Goal: Task Accomplishment & Management: Manage account settings

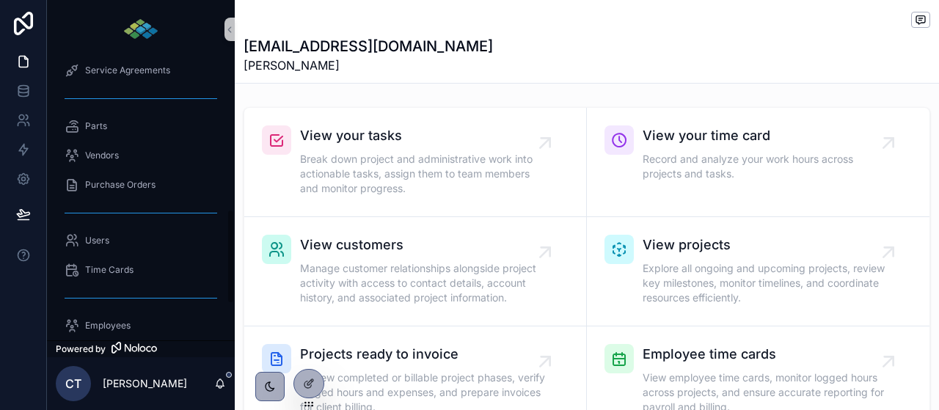
scroll to position [445, 0]
click at [147, 191] on span "Purchase Orders" at bounding box center [120, 187] width 70 height 12
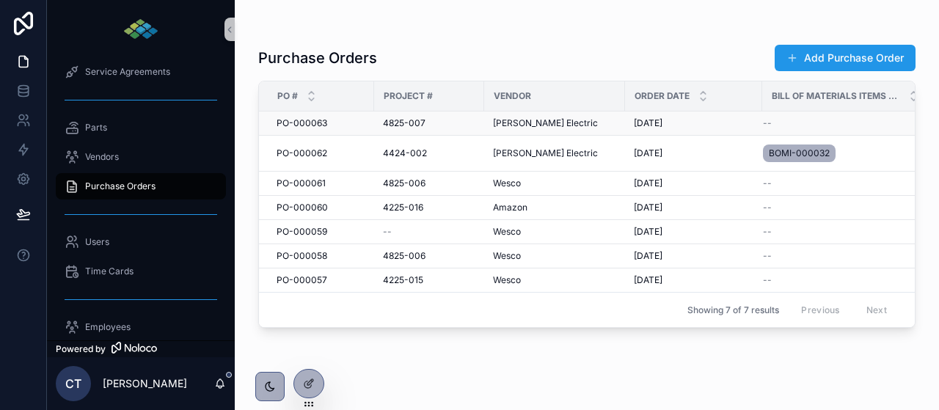
click at [318, 125] on span "PO-000063" at bounding box center [302, 123] width 51 height 12
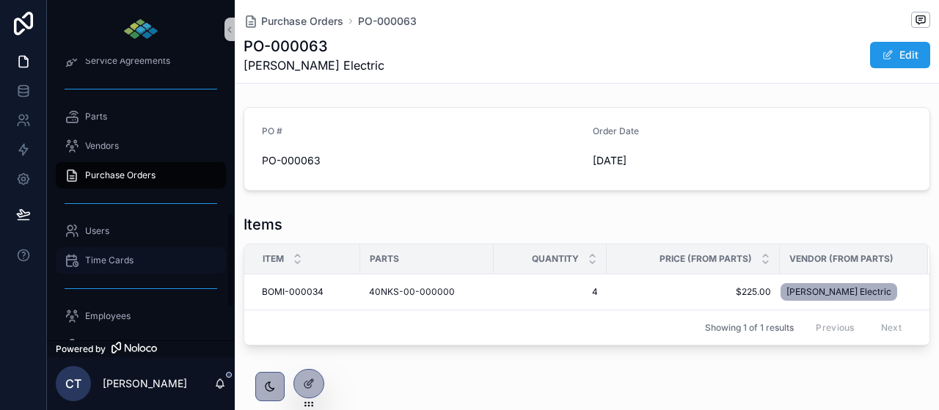
scroll to position [455, 0]
click at [168, 174] on div "Purchase Orders" at bounding box center [141, 175] width 153 height 23
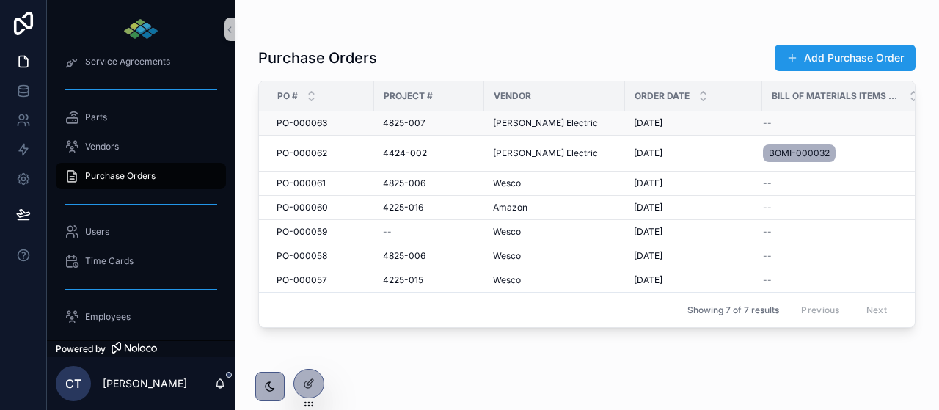
click at [409, 124] on span "4825-007" at bounding box center [404, 123] width 43 height 12
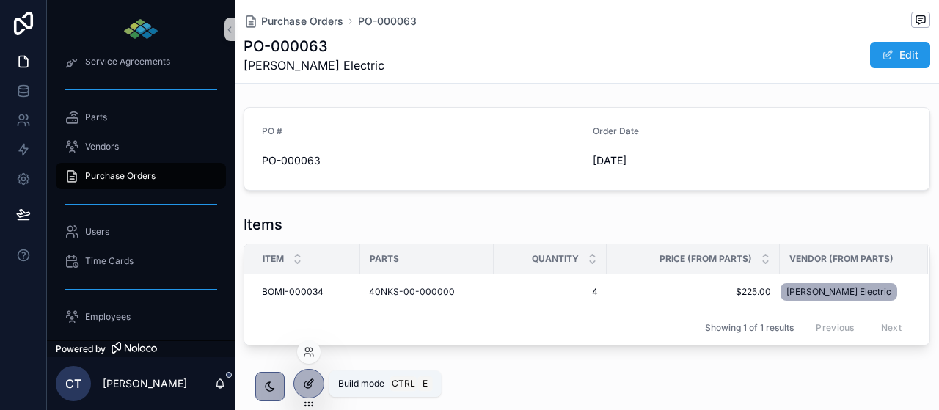
click at [313, 385] on icon at bounding box center [309, 384] width 12 height 12
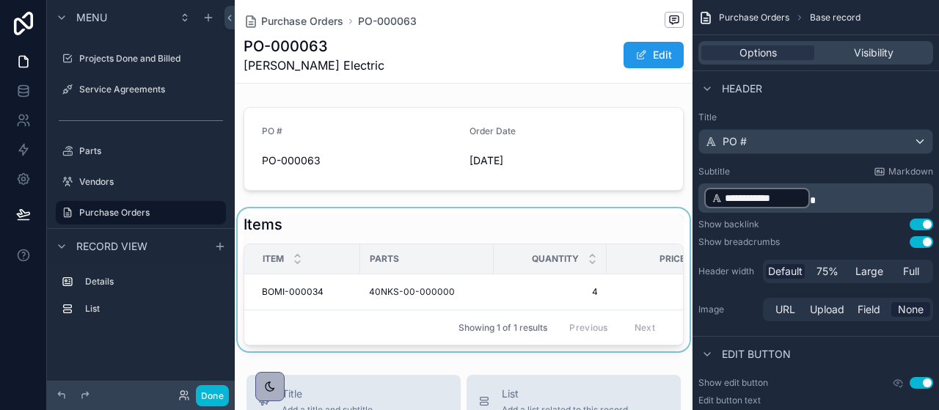
click at [411, 216] on div "scrollable content" at bounding box center [464, 279] width 458 height 143
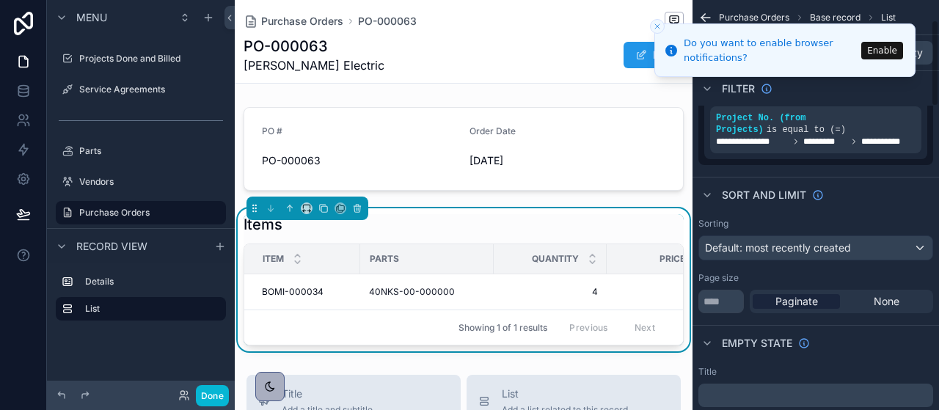
scroll to position [94, 0]
click at [657, 23] on icon "Close toast" at bounding box center [657, 26] width 9 height 9
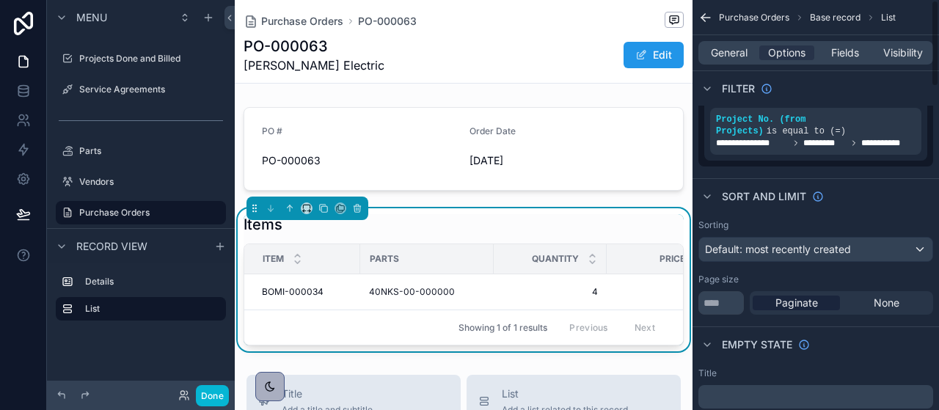
scroll to position [0, 0]
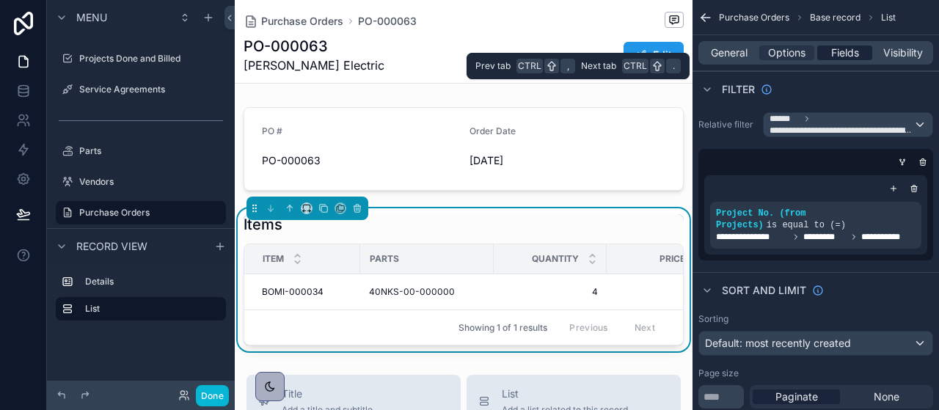
click at [854, 52] on span "Fields" at bounding box center [845, 53] width 28 height 15
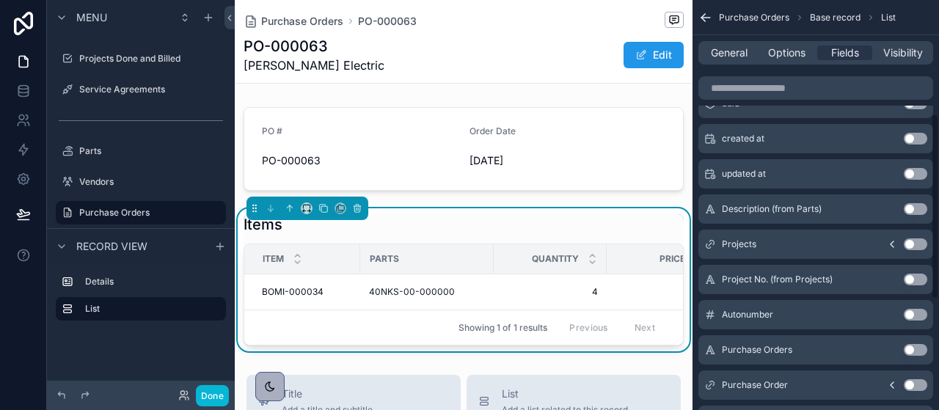
scroll to position [250, 0]
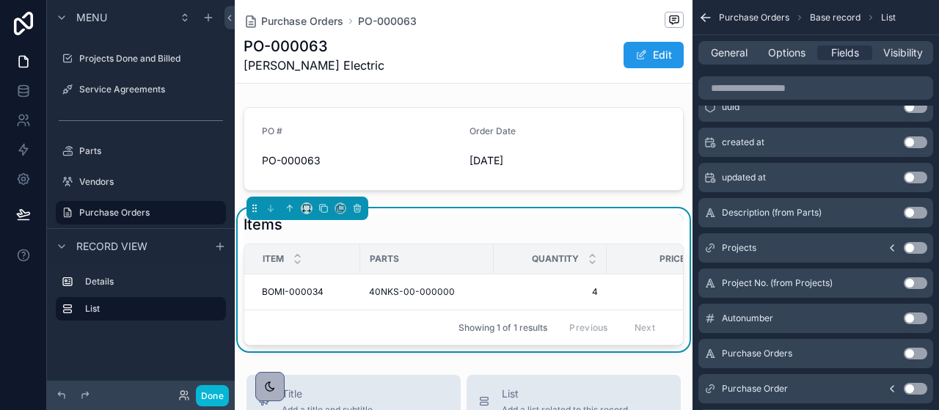
click at [914, 282] on button "Use setting" at bounding box center [915, 283] width 23 height 12
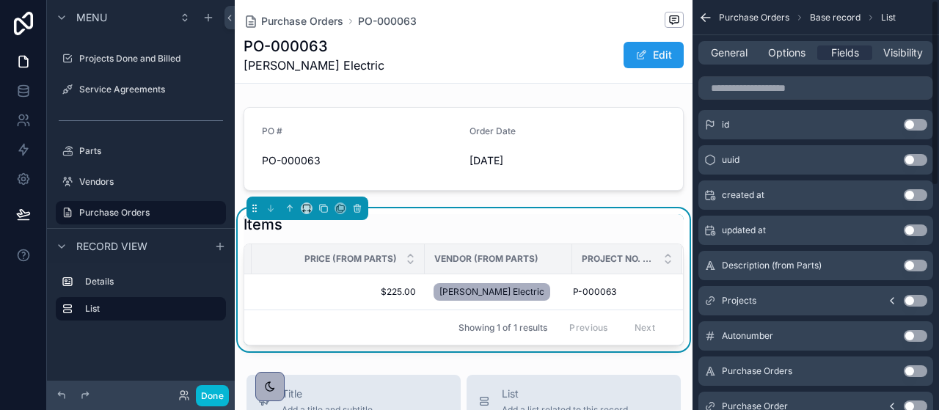
scroll to position [0, 0]
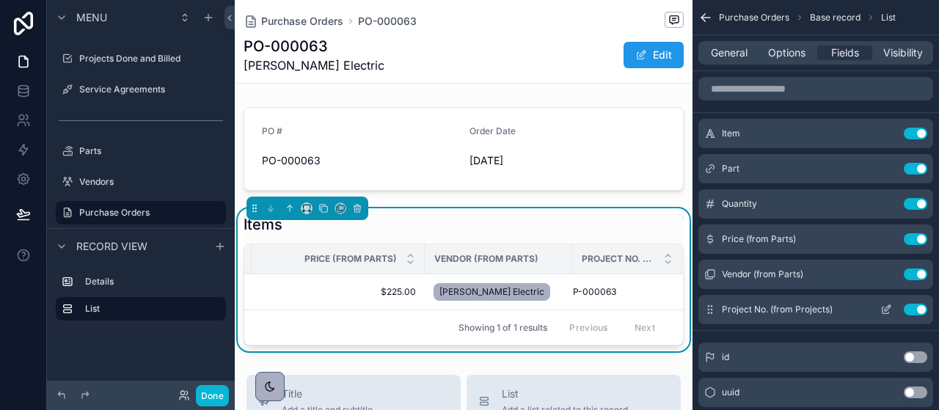
click at [913, 308] on button "Use setting" at bounding box center [915, 310] width 23 height 12
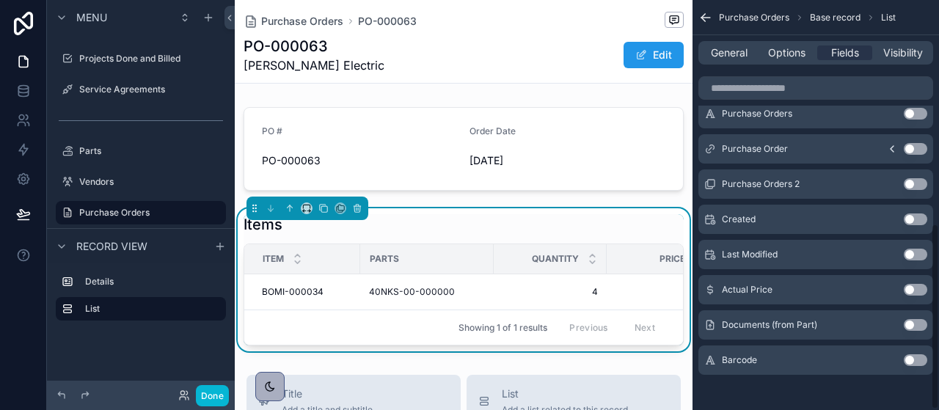
scroll to position [495, 0]
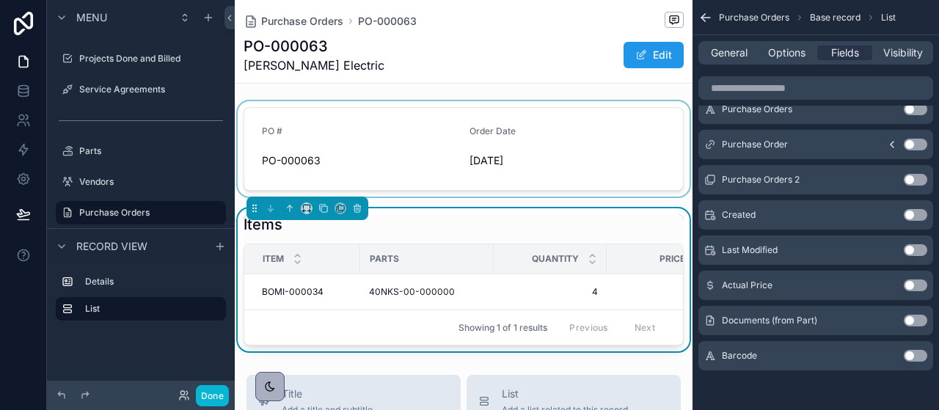
click at [407, 132] on div "scrollable content" at bounding box center [464, 148] width 458 height 95
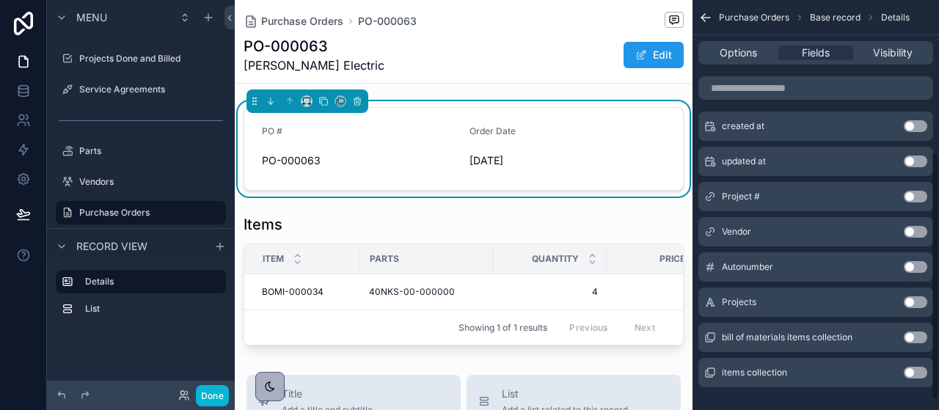
scroll to position [251, 0]
click at [920, 194] on button "Use setting" at bounding box center [915, 196] width 23 height 12
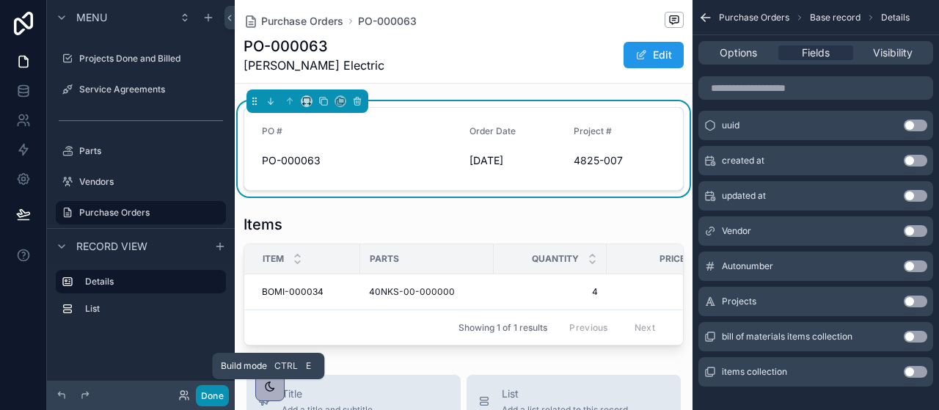
click at [206, 398] on button "Done" at bounding box center [212, 395] width 33 height 21
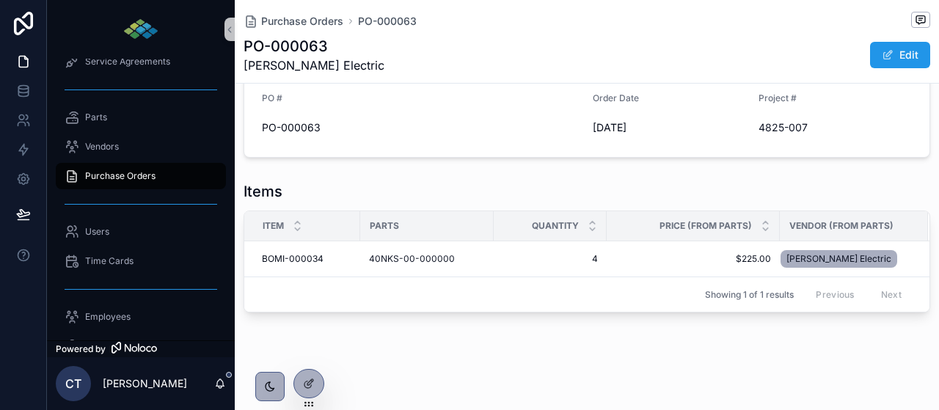
scroll to position [0, 0]
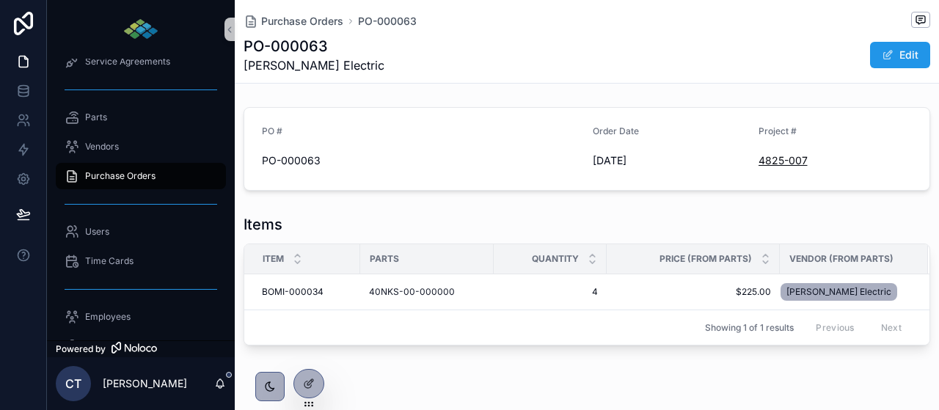
click at [787, 160] on span "4825-007" at bounding box center [783, 160] width 49 height 15
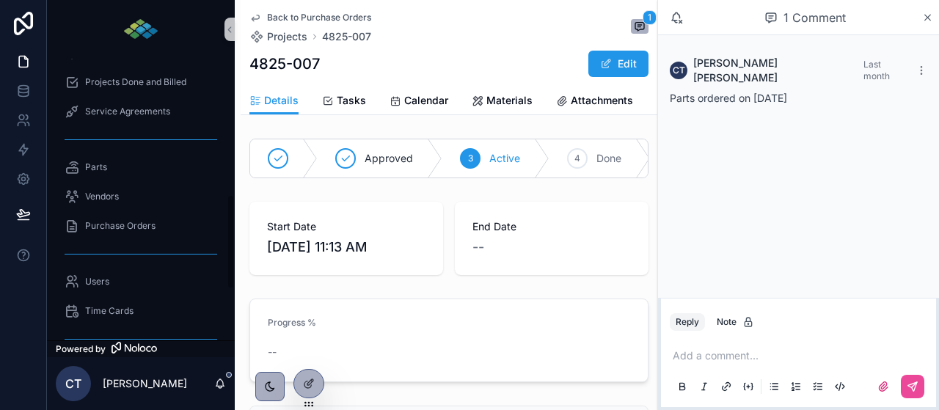
scroll to position [409, 0]
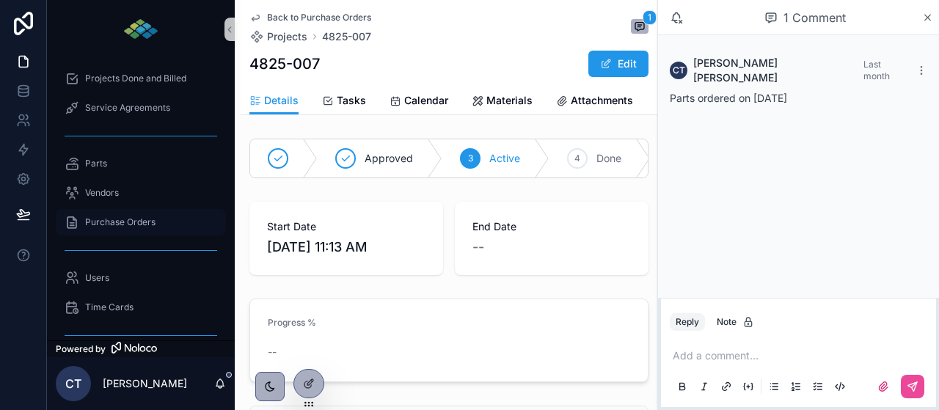
click at [131, 228] on div "Purchase Orders" at bounding box center [141, 222] width 153 height 23
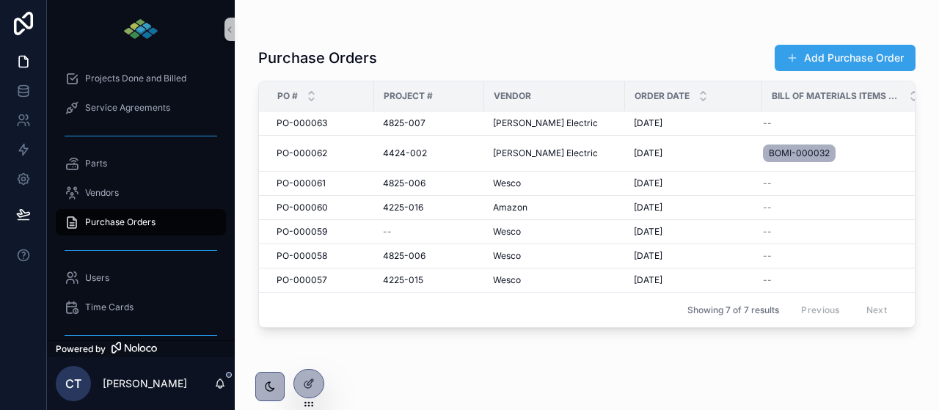
click at [859, 65] on button "Add Purchase Order" at bounding box center [845, 58] width 141 height 26
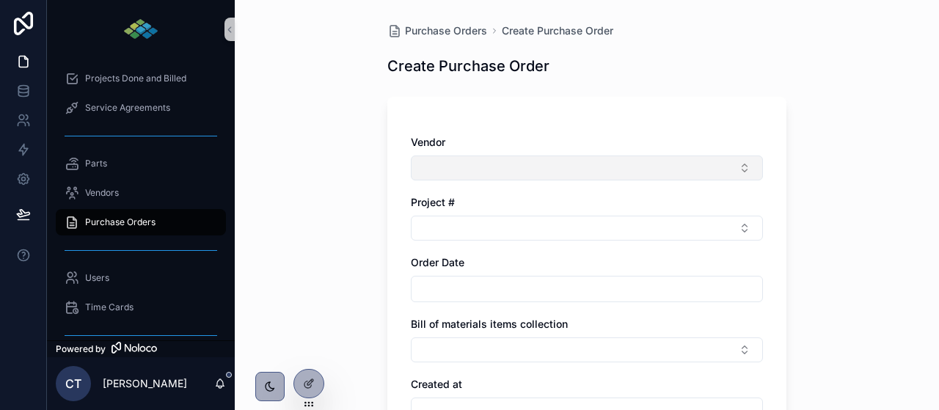
click at [470, 167] on button "Select Button" at bounding box center [587, 168] width 352 height 25
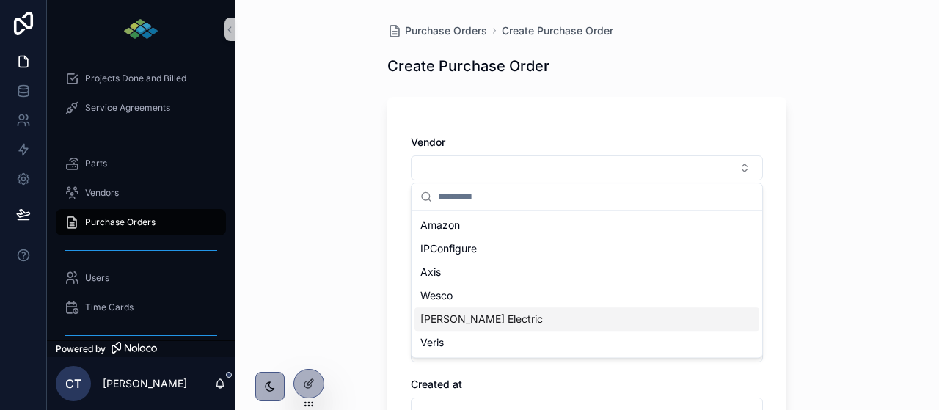
click at [439, 314] on span "[PERSON_NAME] Electric" at bounding box center [482, 319] width 123 height 15
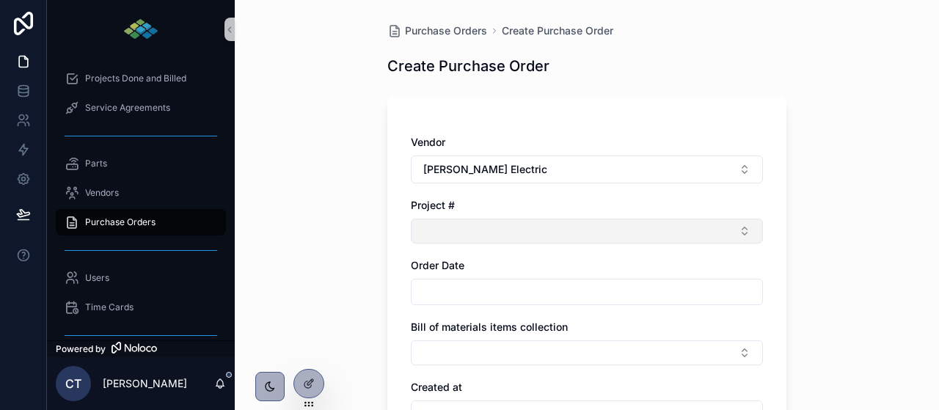
click at [486, 230] on button "Select Button" at bounding box center [587, 231] width 352 height 25
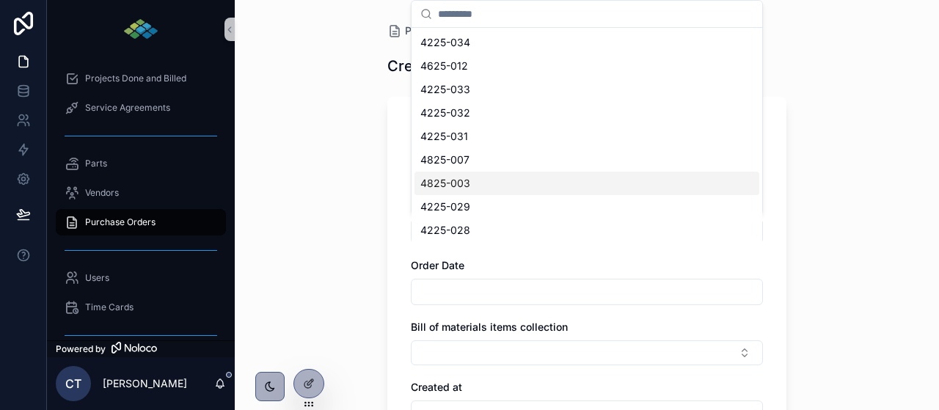
click at [532, 189] on div "4825-003" at bounding box center [587, 183] width 345 height 23
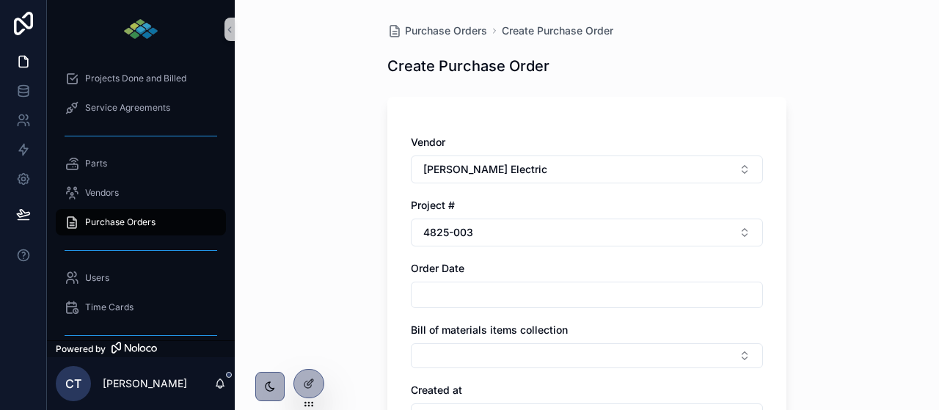
click at [334, 232] on div "Purchase Orders Create Purchase Order Create Purchase Order Vendor [PERSON_NAME…" at bounding box center [587, 205] width 705 height 410
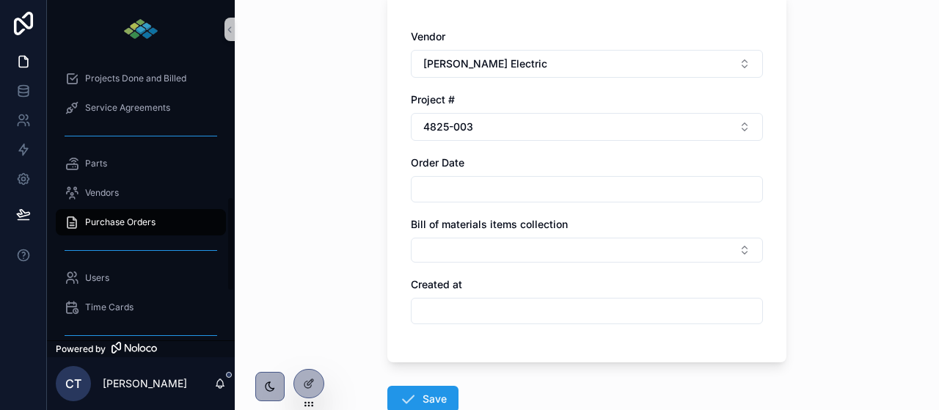
scroll to position [124, 0]
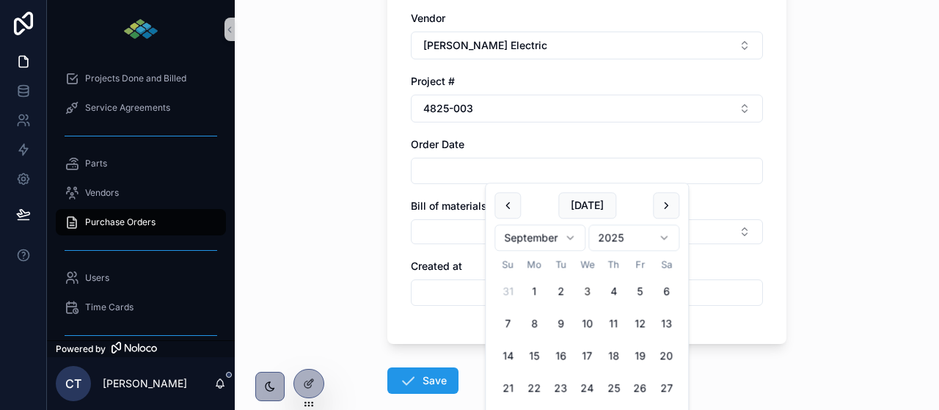
click at [547, 168] on input "scrollable content" at bounding box center [587, 171] width 351 height 21
click at [561, 295] on button "2" at bounding box center [560, 292] width 26 height 26
type input "********"
click at [466, 234] on button "Select Button" at bounding box center [587, 231] width 352 height 25
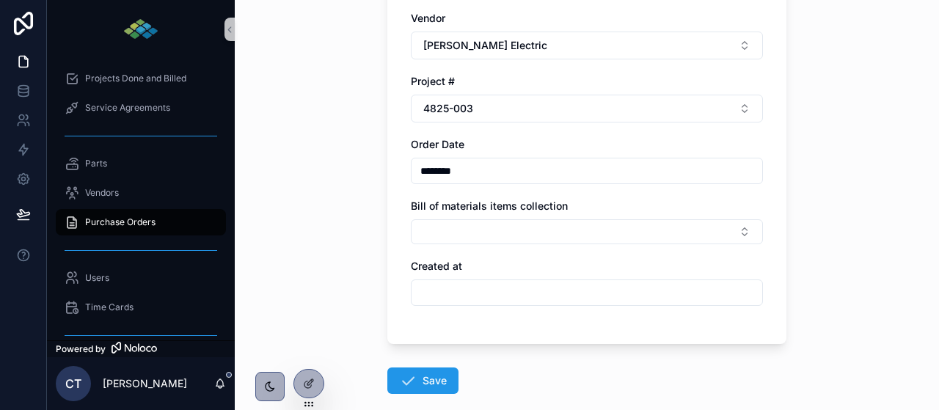
click at [361, 244] on div "Purchase Orders Create Purchase Order Create Purchase Order Vendor [PERSON_NAME…" at bounding box center [587, 81] width 705 height 410
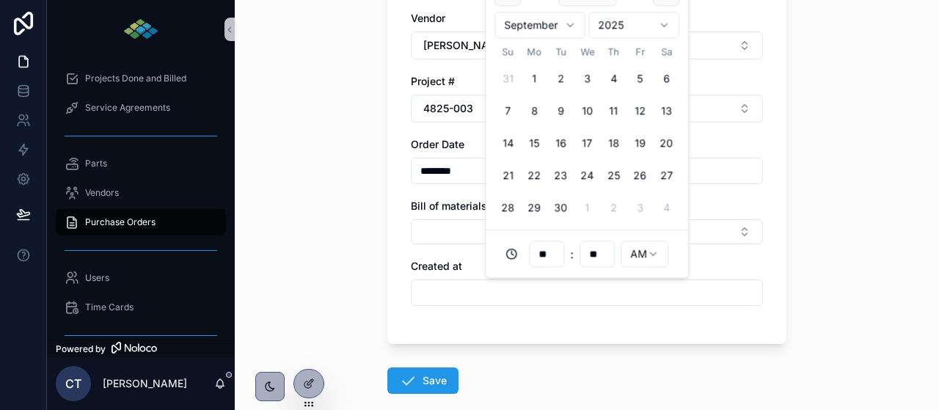
click at [453, 290] on input "scrollable content" at bounding box center [587, 293] width 351 height 21
click at [566, 80] on button "2" at bounding box center [560, 79] width 26 height 26
type input "**********"
click at [429, 375] on button "Save" at bounding box center [422, 381] width 71 height 26
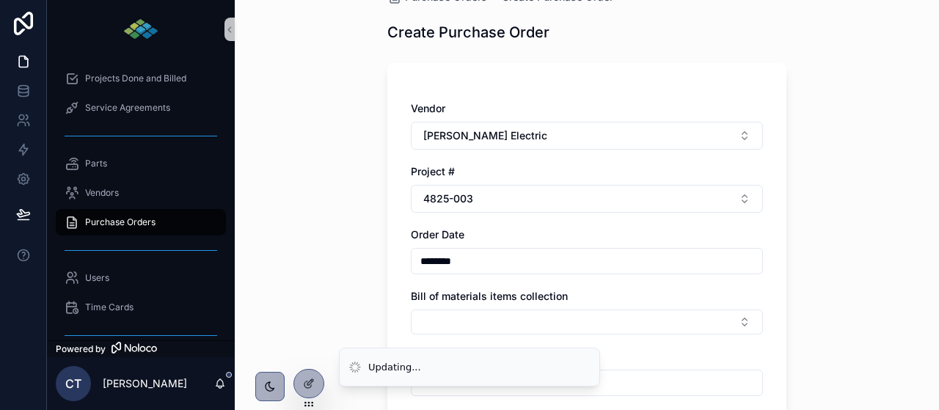
scroll to position [0, 0]
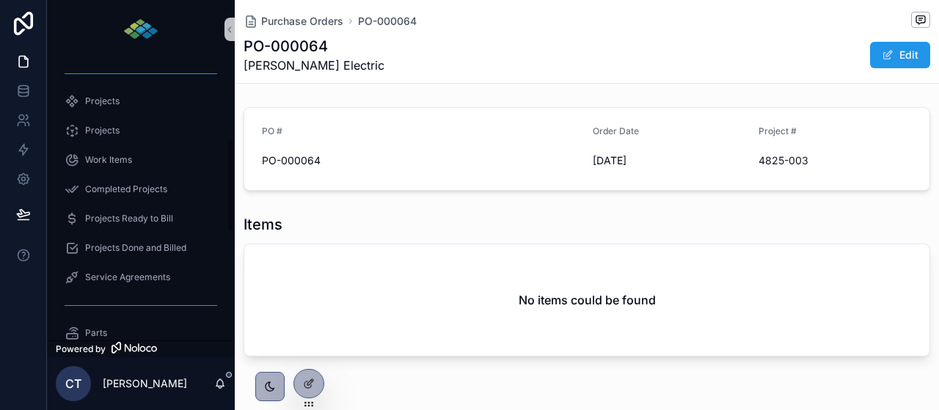
scroll to position [235, 0]
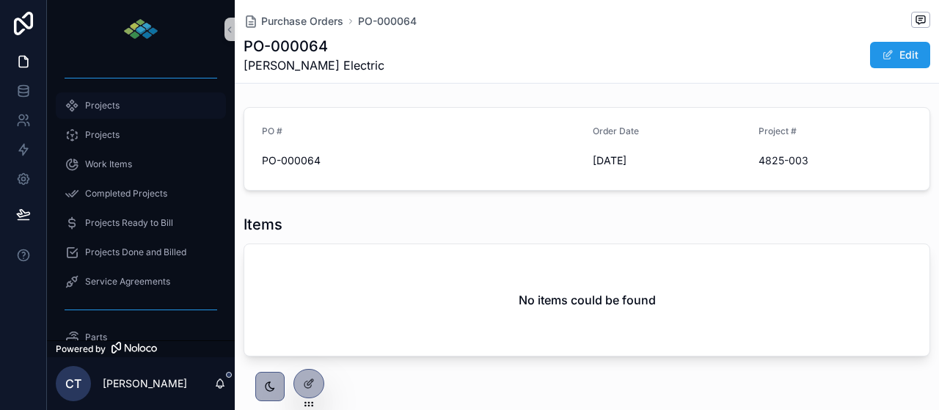
click at [140, 105] on div "Projects" at bounding box center [141, 105] width 153 height 23
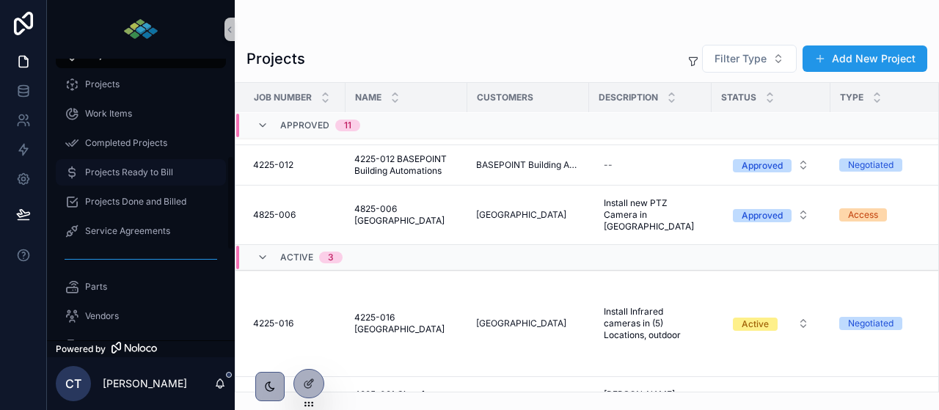
scroll to position [641, 0]
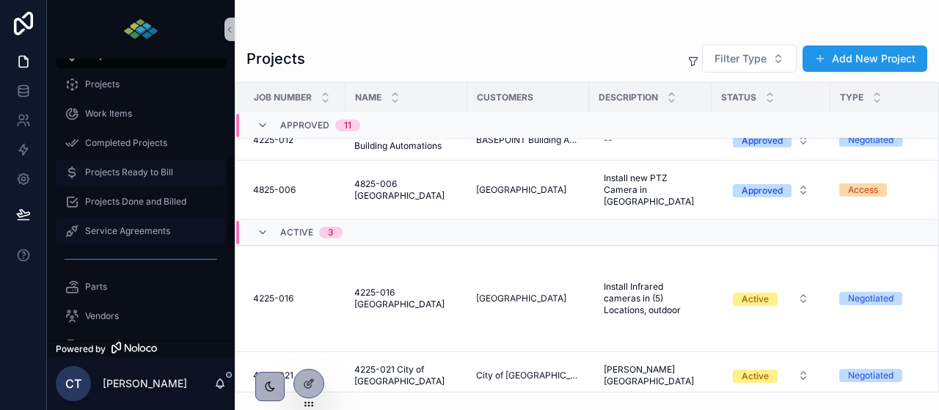
click at [189, 225] on div "Service Agreements" at bounding box center [141, 230] width 153 height 23
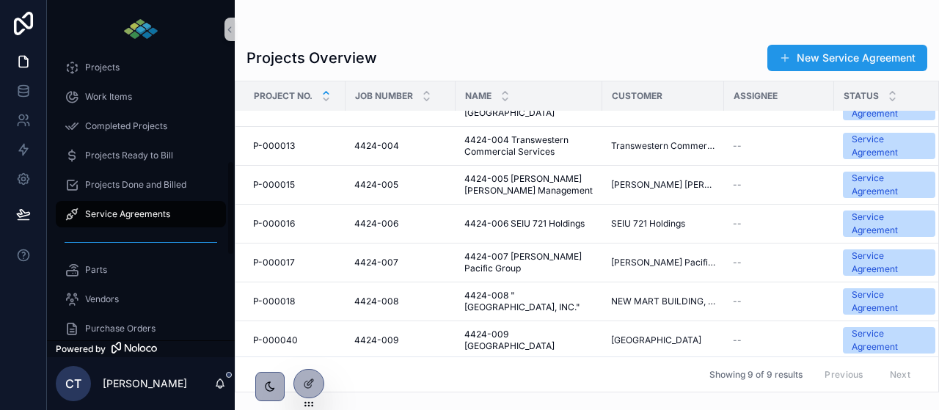
scroll to position [159, 0]
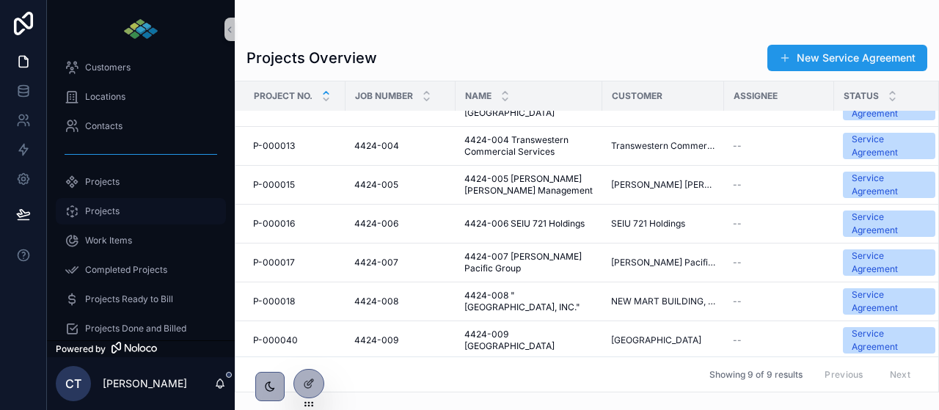
click at [162, 209] on div "Projects" at bounding box center [141, 211] width 153 height 23
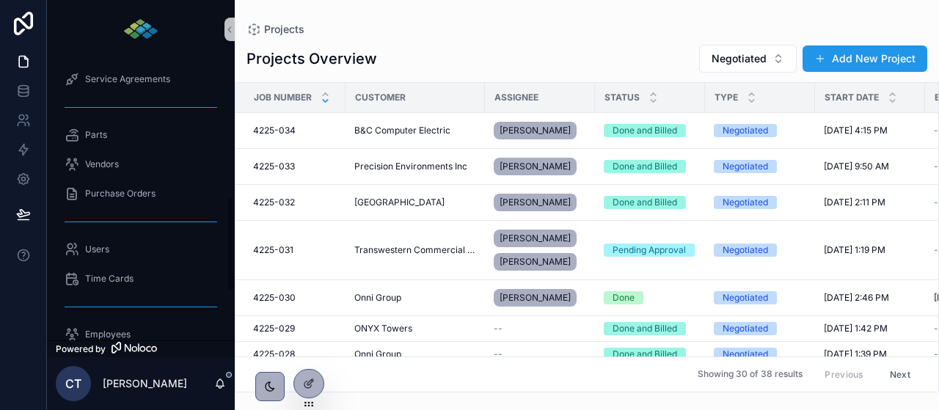
scroll to position [399, 0]
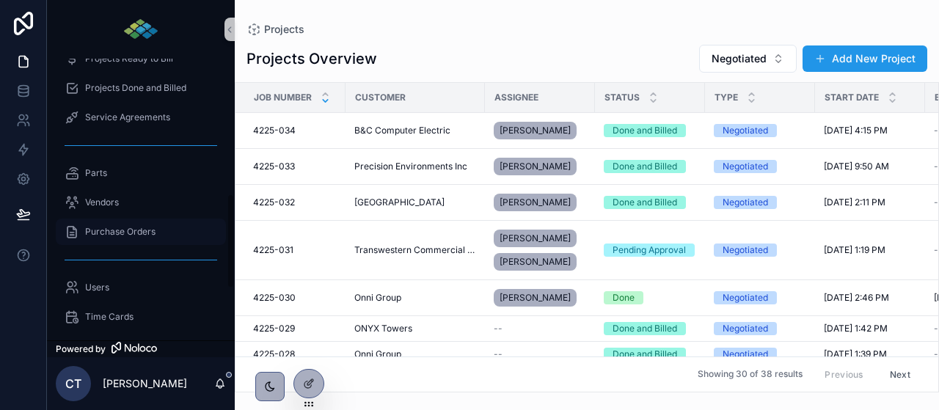
click at [155, 239] on div "Purchase Orders" at bounding box center [141, 231] width 153 height 23
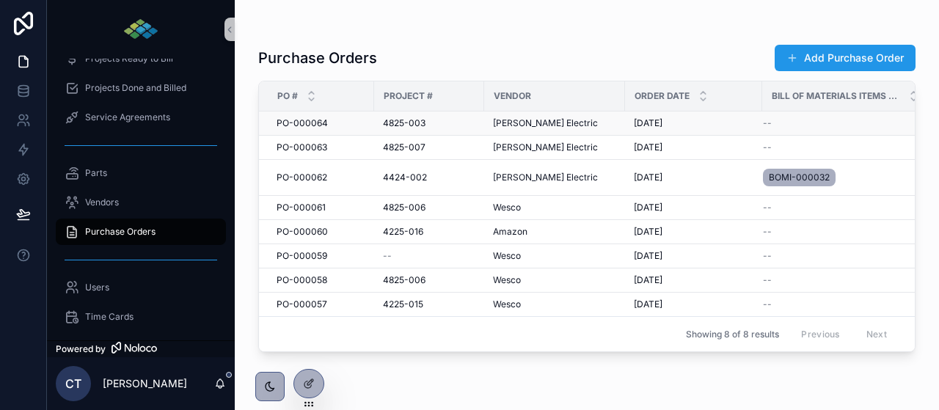
click at [332, 122] on div "PO-000064 PO-000064" at bounding box center [321, 123] width 89 height 12
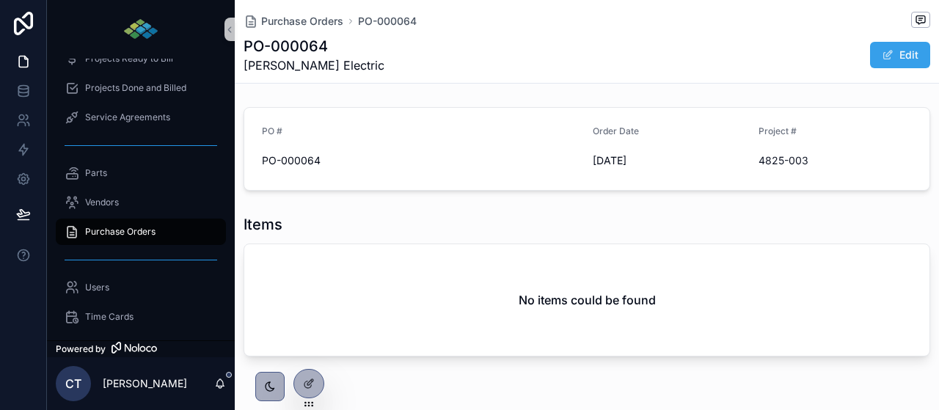
click at [905, 48] on button "Edit" at bounding box center [900, 55] width 60 height 26
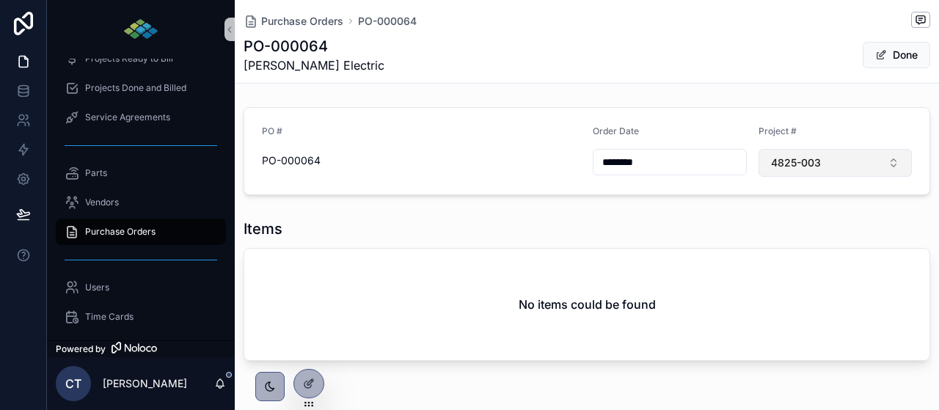
click at [892, 170] on button "4825-003" at bounding box center [836, 163] width 154 height 28
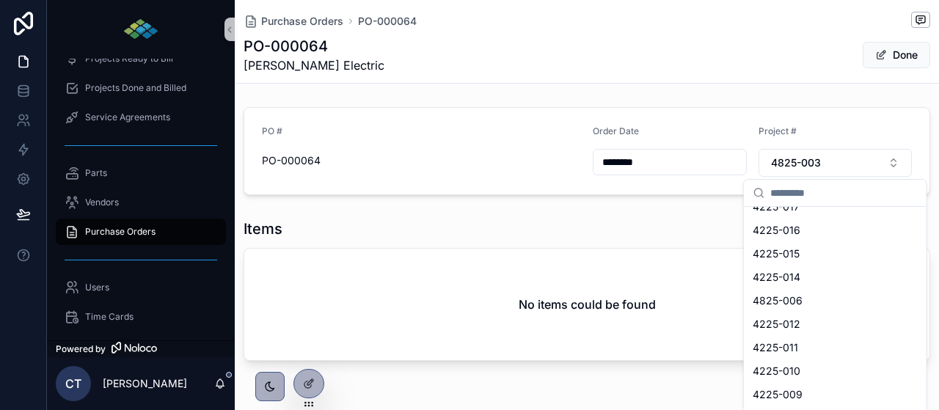
scroll to position [673, 0]
click at [824, 299] on div "4825-006" at bounding box center [835, 299] width 176 height 23
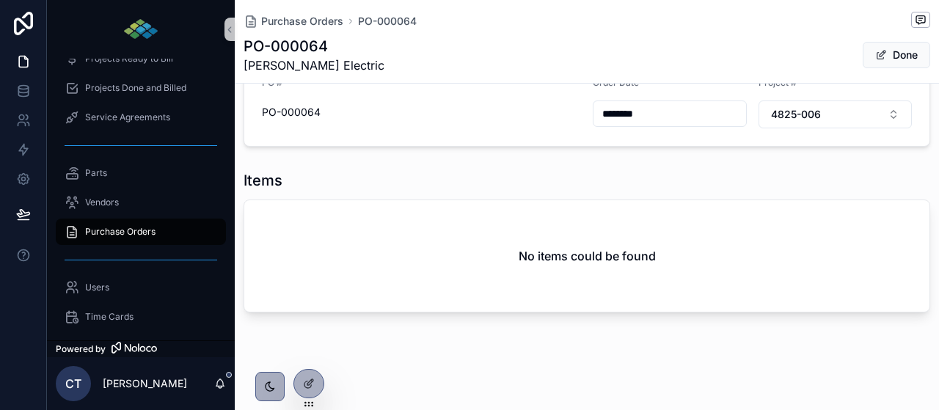
scroll to position [0, 0]
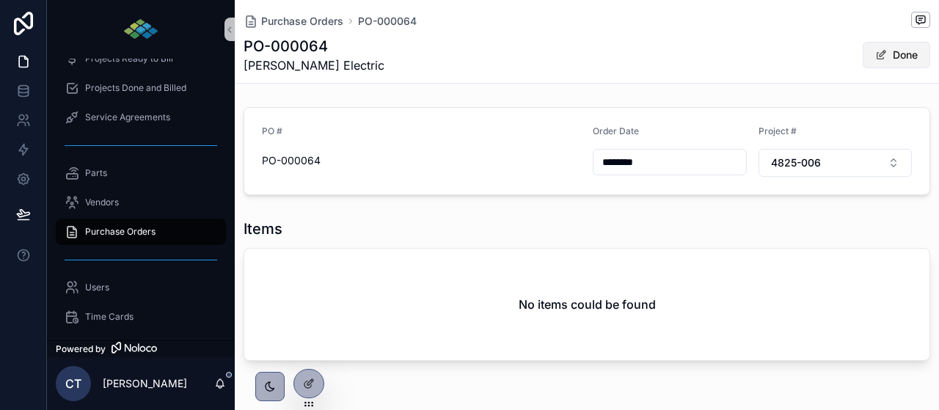
click at [897, 52] on button "Done" at bounding box center [897, 55] width 68 height 26
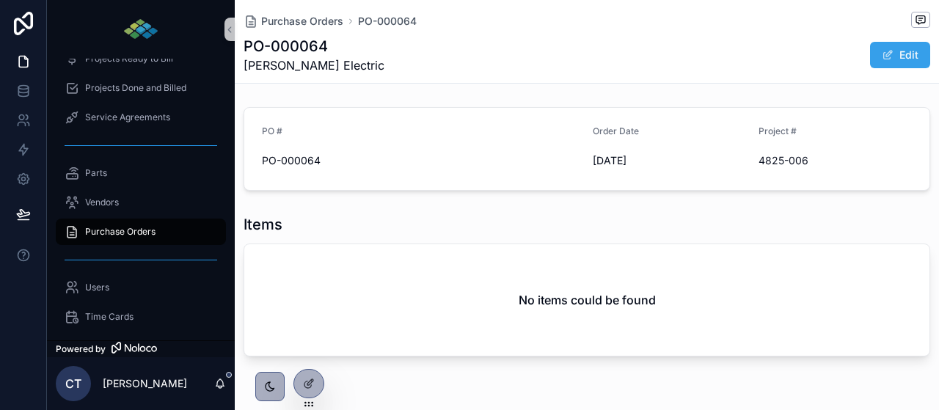
click at [897, 52] on button "Edit" at bounding box center [900, 55] width 60 height 26
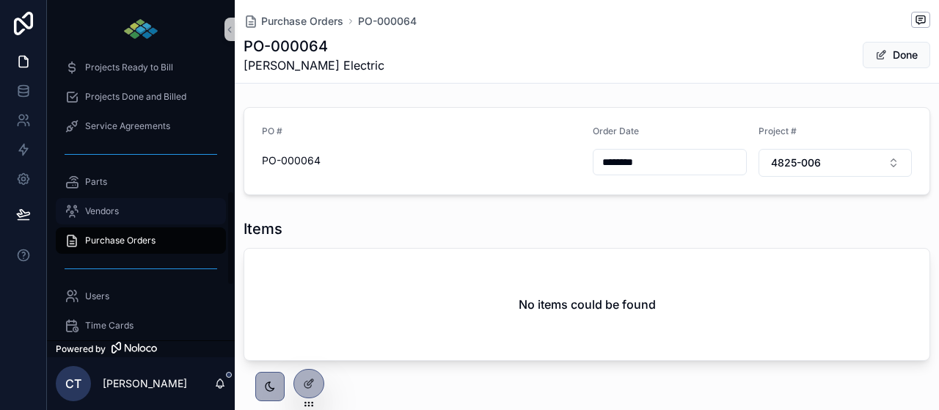
scroll to position [369, 0]
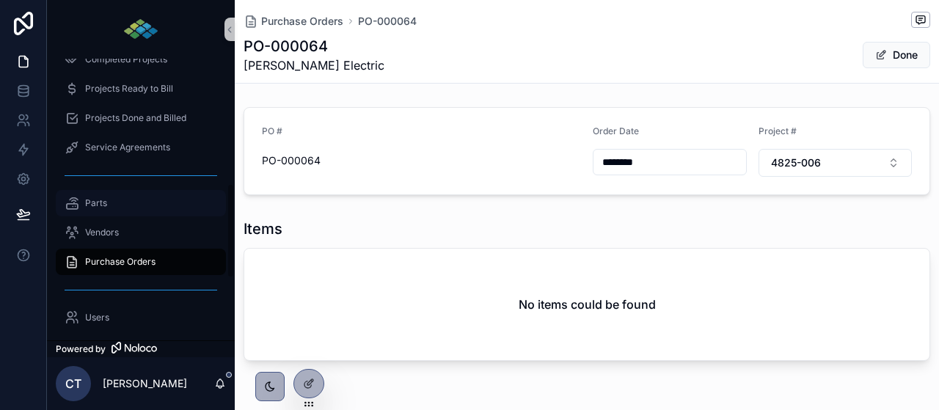
click at [124, 212] on div "Parts" at bounding box center [141, 203] width 153 height 23
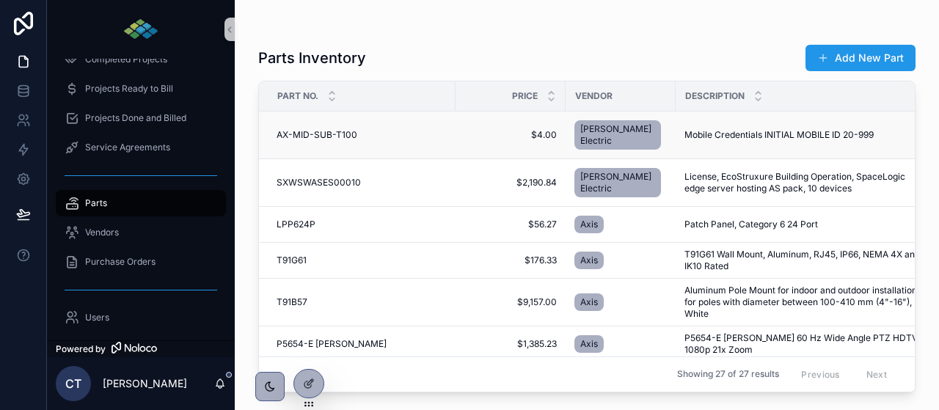
click at [704, 137] on span "Mobile Credentials INITIAL MOBILE ID 20-999" at bounding box center [779, 135] width 189 height 12
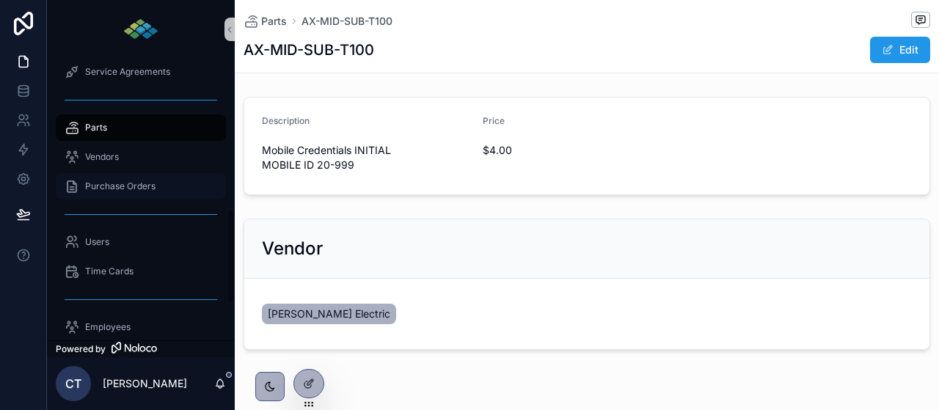
scroll to position [445, 0]
click at [189, 198] on link "Purchase Orders" at bounding box center [141, 186] width 170 height 26
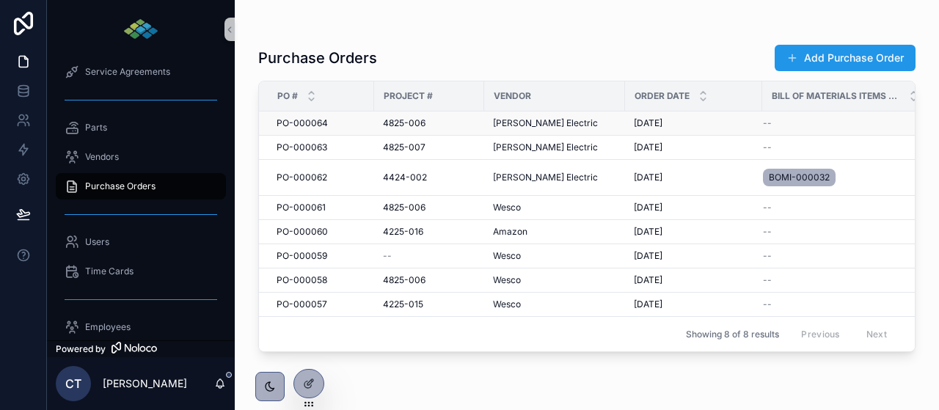
click at [299, 117] on td "PO-000064 PO-000064" at bounding box center [316, 124] width 115 height 24
click at [295, 124] on span "PO-000064" at bounding box center [302, 123] width 51 height 12
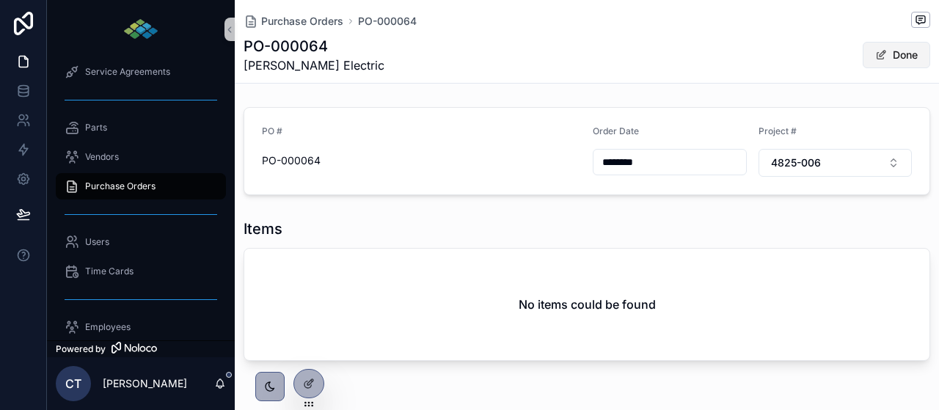
click at [903, 63] on button "Done" at bounding box center [897, 55] width 68 height 26
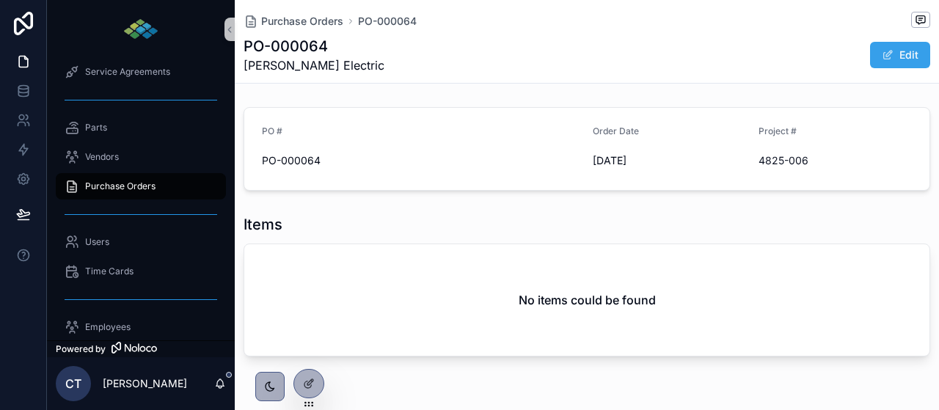
click at [902, 51] on button "Edit" at bounding box center [900, 55] width 60 height 26
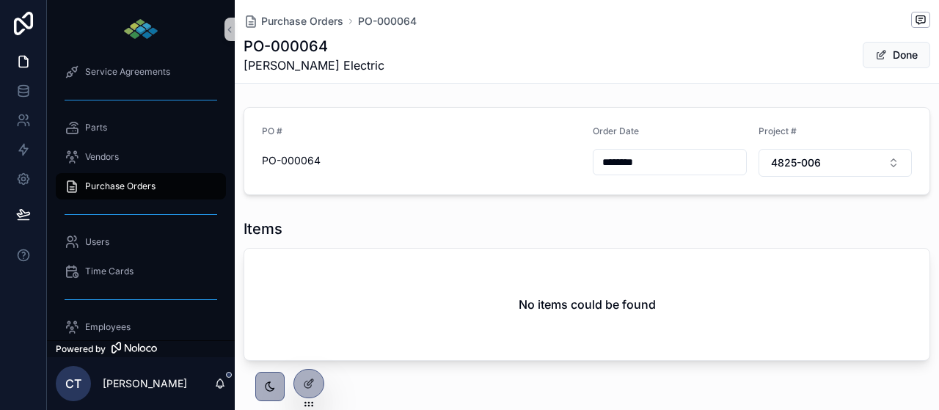
scroll to position [48, 0]
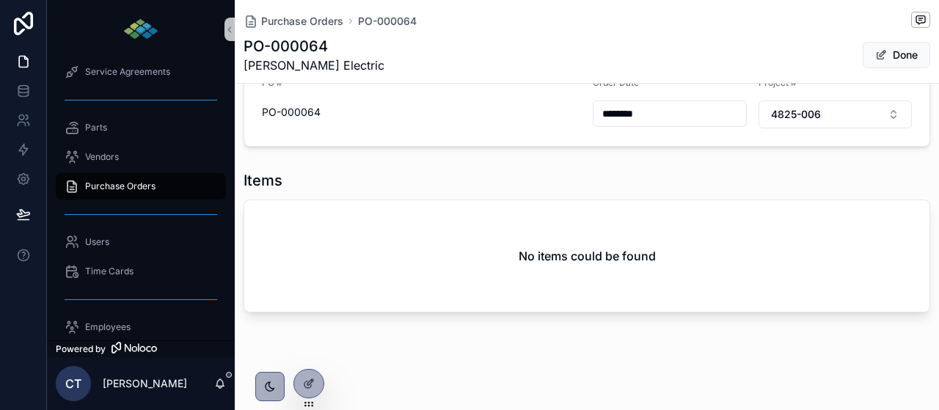
click at [618, 265] on div "No items could be found" at bounding box center [586, 256] width 685 height 112
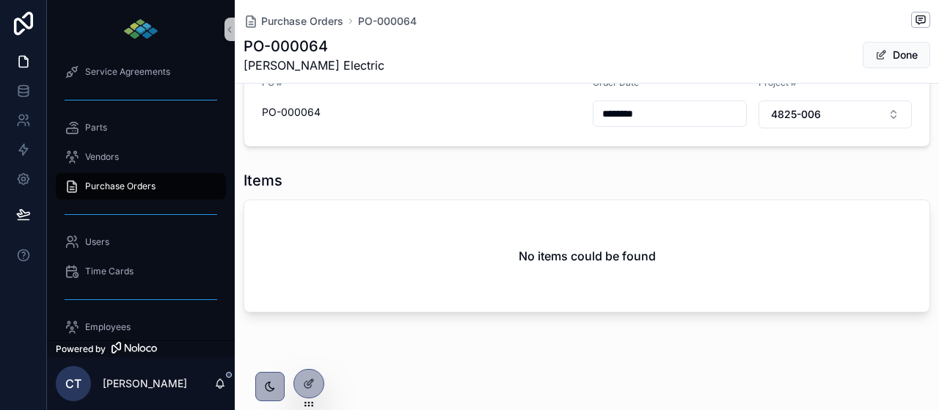
scroll to position [0, 0]
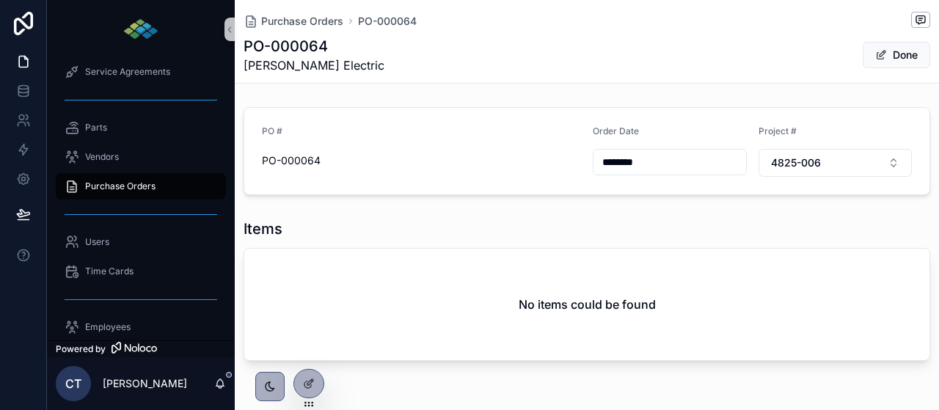
click at [635, 216] on div "Items No items could be found" at bounding box center [587, 290] width 705 height 154
click at [889, 62] on button "Done" at bounding box center [897, 55] width 68 height 26
